Goal: Transaction & Acquisition: Book appointment/travel/reservation

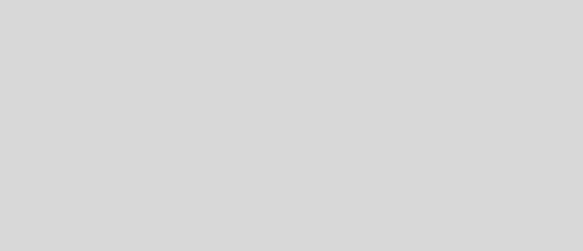
select select "es"
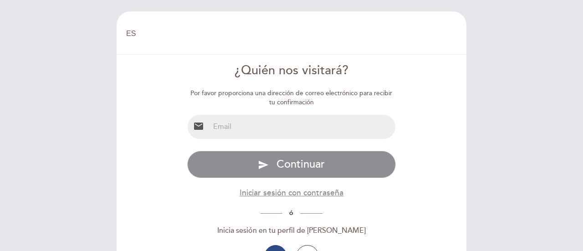
click at [255, 134] on input "email" at bounding box center [303, 127] width 186 height 24
type input "[EMAIL_ADDRESS][DOMAIN_NAME]"
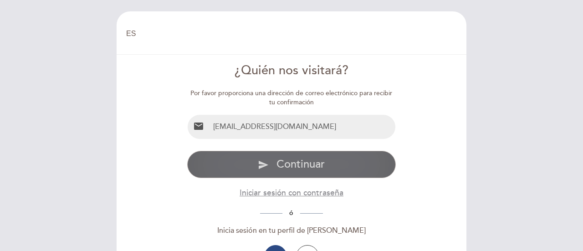
click at [270, 164] on button "send Continuar" at bounding box center [291, 164] width 209 height 27
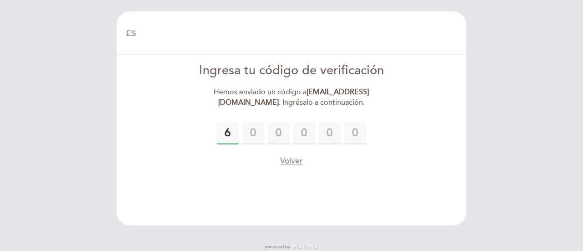
type input "6"
type input "0"
type input "5"
type input "2"
type input "8"
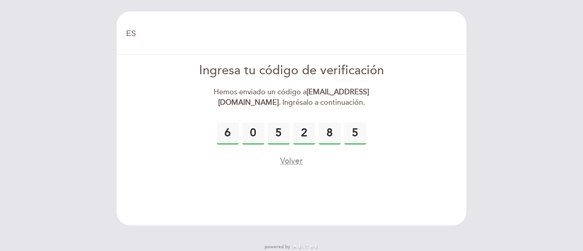
type input "5"
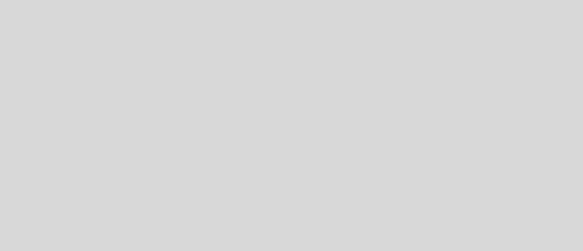
select select "es"
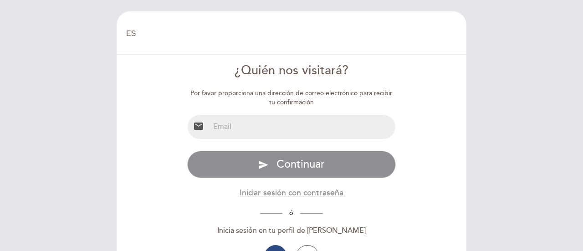
click at [250, 120] on input "email" at bounding box center [303, 127] width 186 height 24
type input "[EMAIL_ADDRESS][DOMAIN_NAME]"
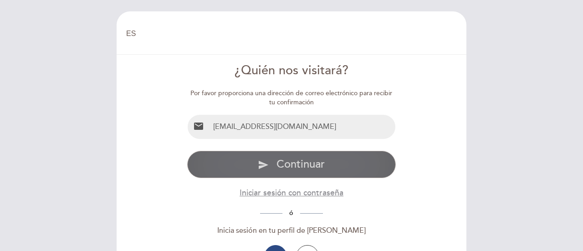
click at [289, 165] on span "Continuar" at bounding box center [301, 164] width 48 height 13
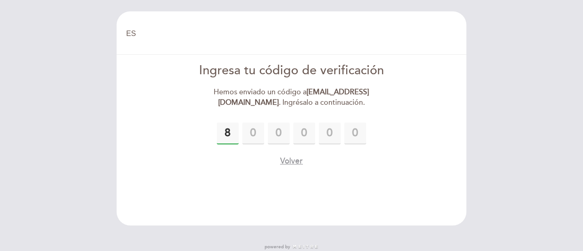
type input "8"
type input "2"
type input "6"
type input "5"
type input "8"
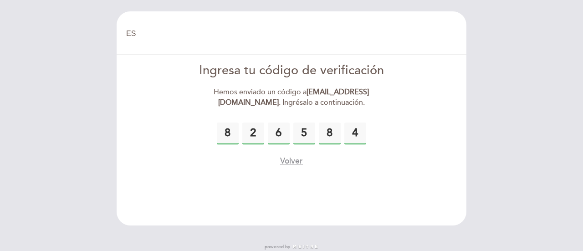
type input "4"
